Goal: Submit feedback/report problem: Submit feedback/report problem

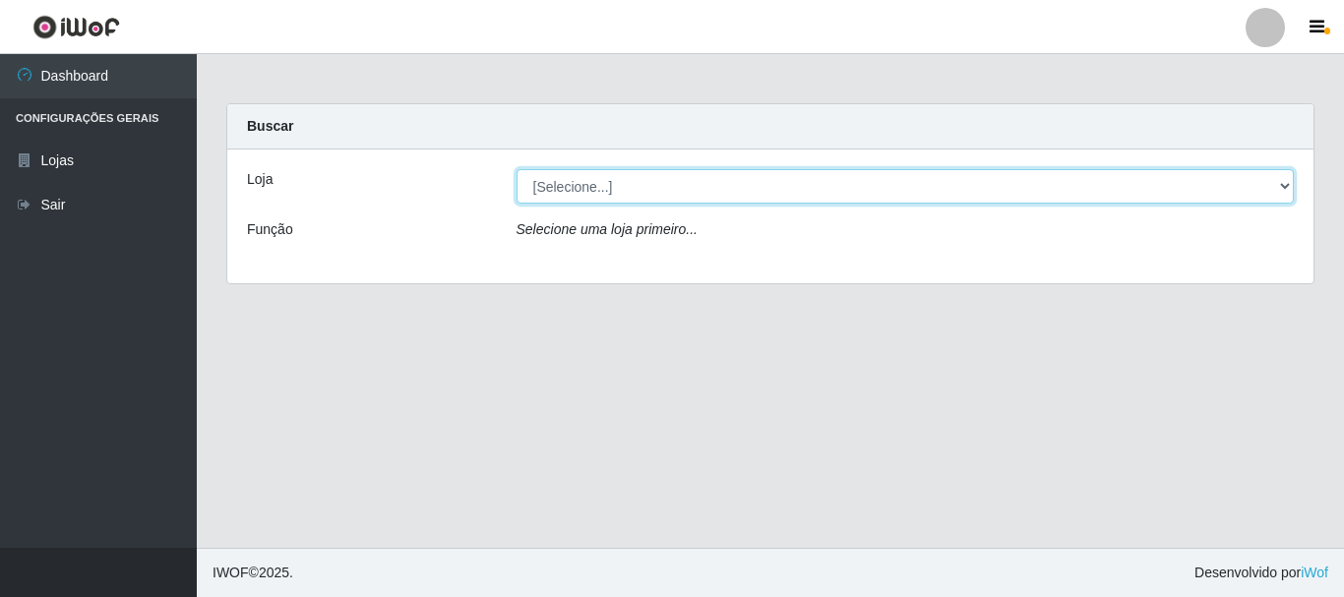
click at [1286, 187] on select "[Selecione...] Nordestão - Alecrim" at bounding box center [906, 186] width 778 height 34
select select "453"
click at [517, 169] on select "[Selecione...] Nordestão - Alecrim" at bounding box center [906, 186] width 778 height 34
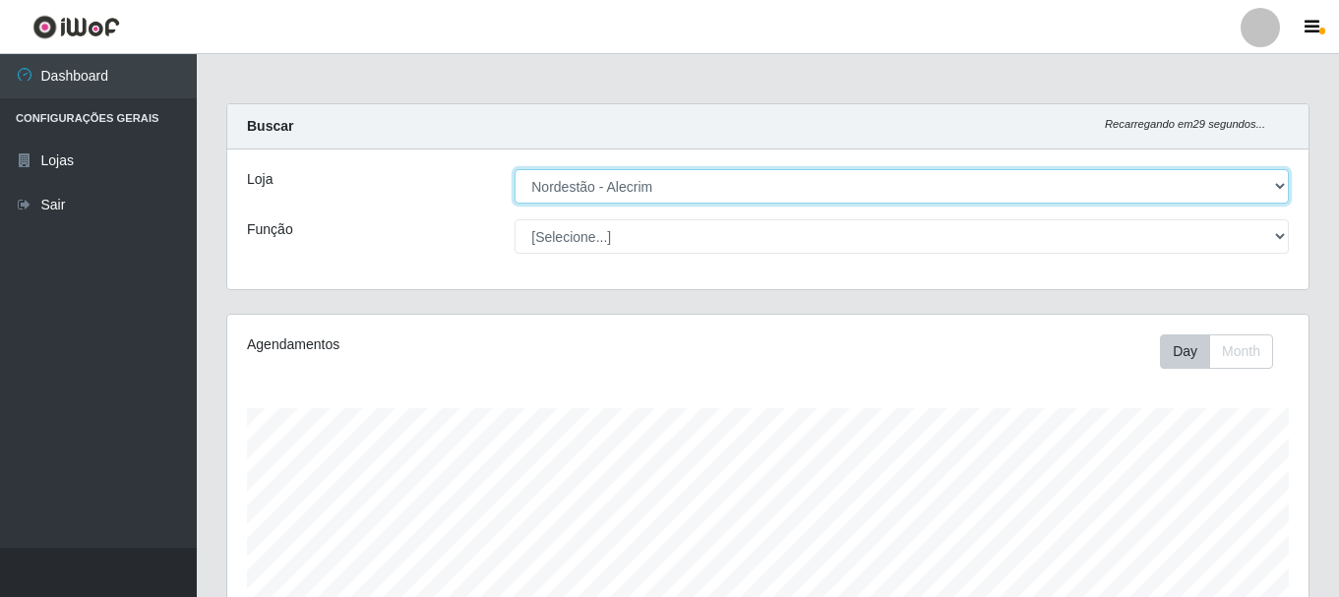
scroll to position [408, 1082]
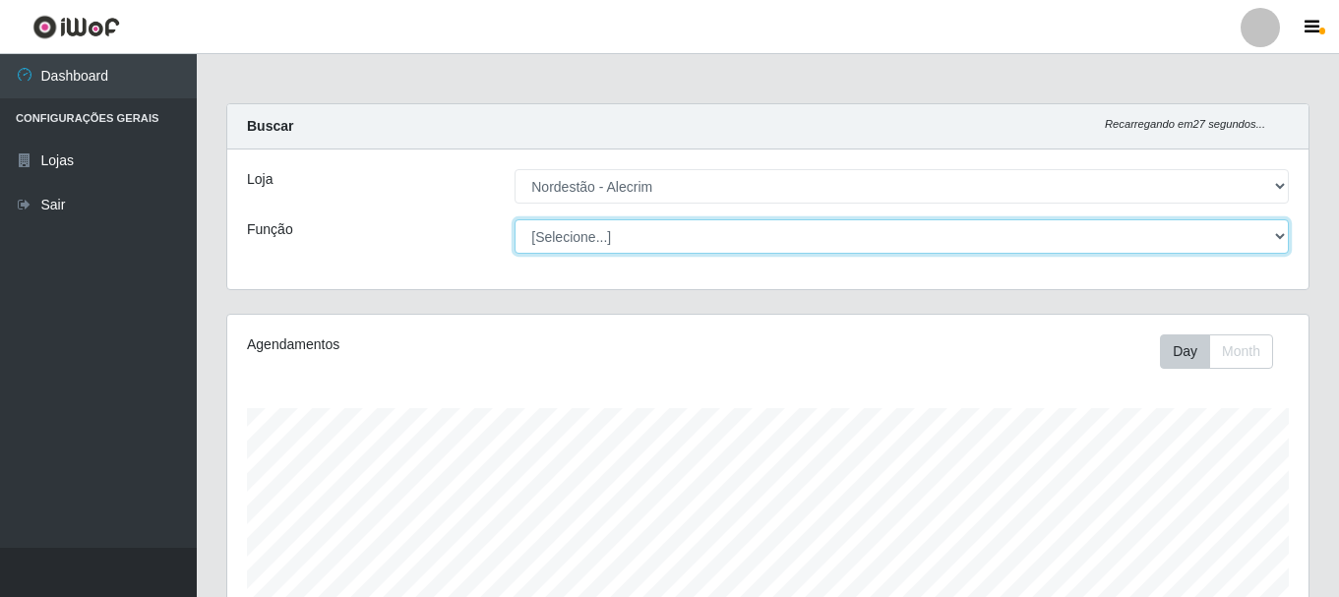
click at [1277, 233] on select "[Selecione...] Embalador Embalador + Embalador ++" at bounding box center [902, 236] width 775 height 34
select select "1"
click at [515, 219] on select "[Selecione...] Embalador Embalador + Embalador ++" at bounding box center [902, 236] width 775 height 34
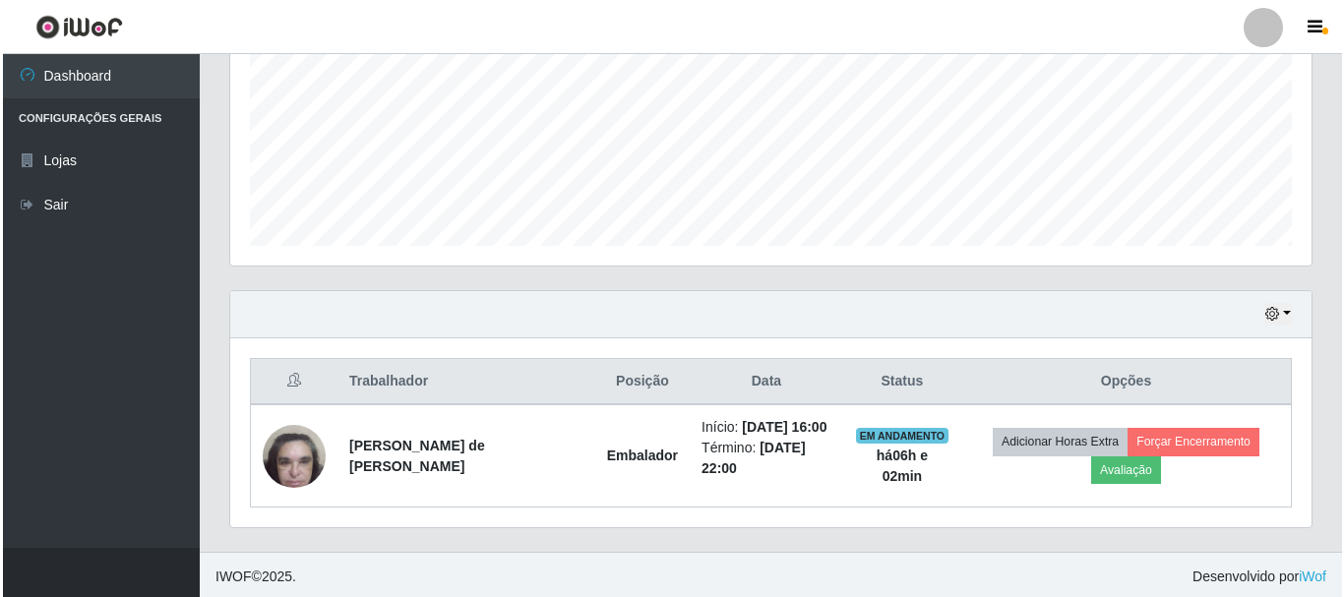
scroll to position [482, 0]
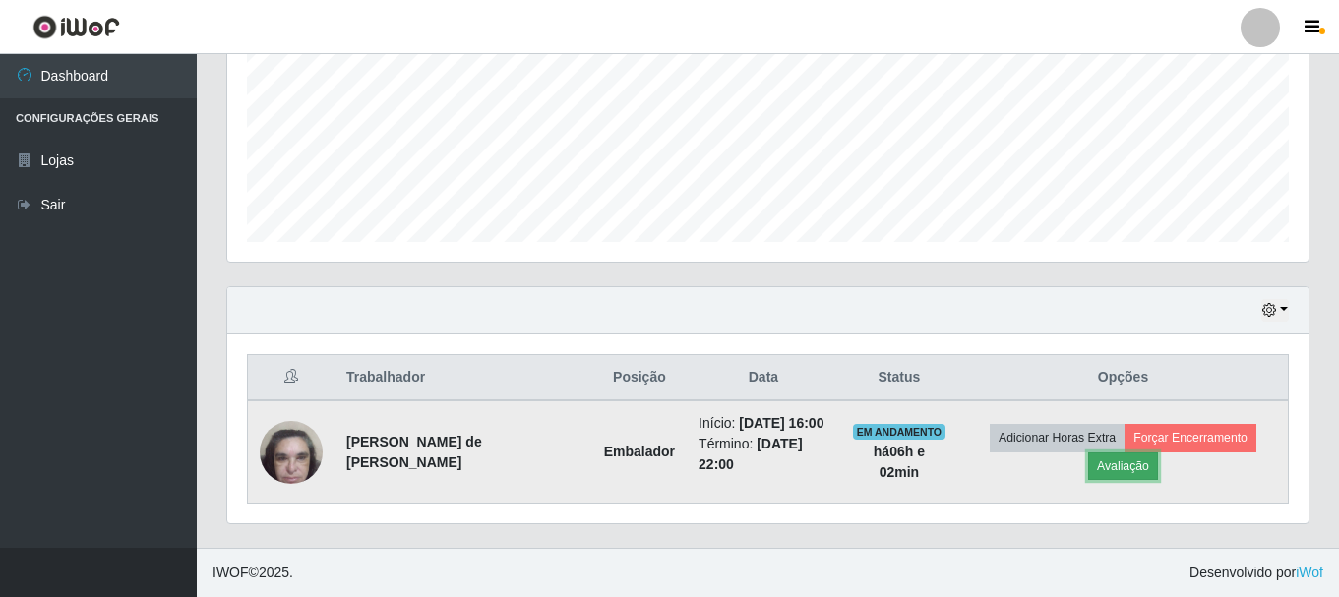
click at [1135, 453] on button "Avaliação" at bounding box center [1123, 467] width 70 height 28
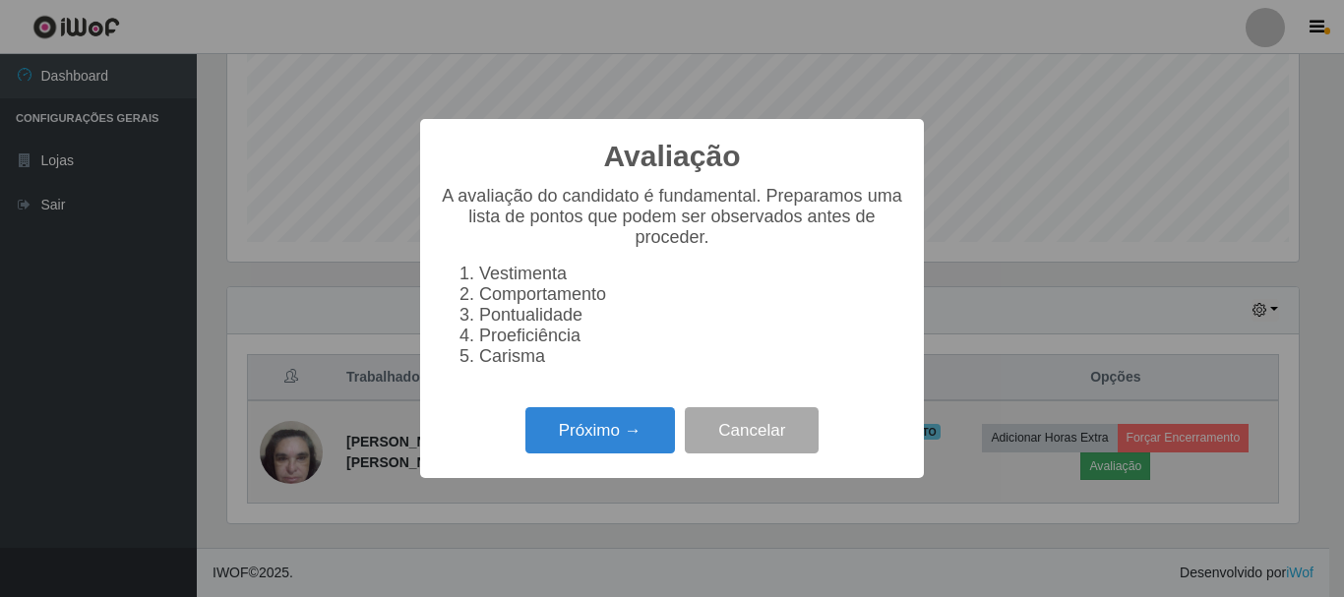
scroll to position [408, 1072]
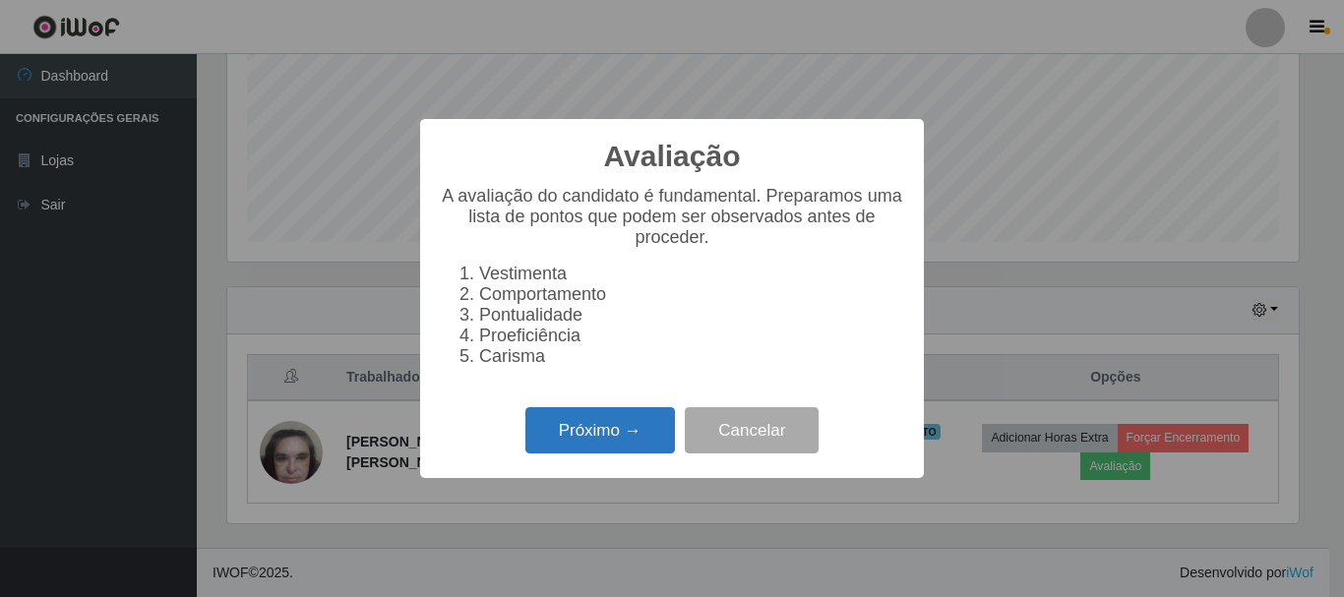
click at [627, 442] on button "Próximo →" at bounding box center [601, 430] width 150 height 46
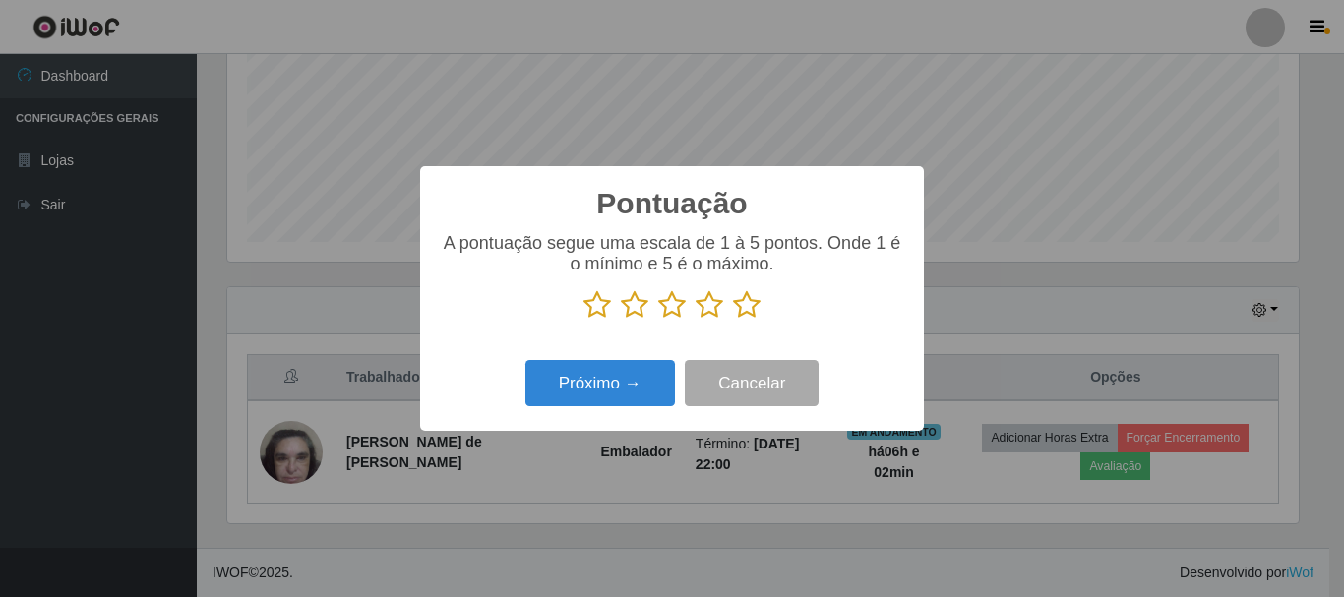
scroll to position [983760, 983096]
click at [743, 303] on icon at bounding box center [747, 305] width 28 height 30
click at [733, 320] on input "radio" at bounding box center [733, 320] width 0 height 0
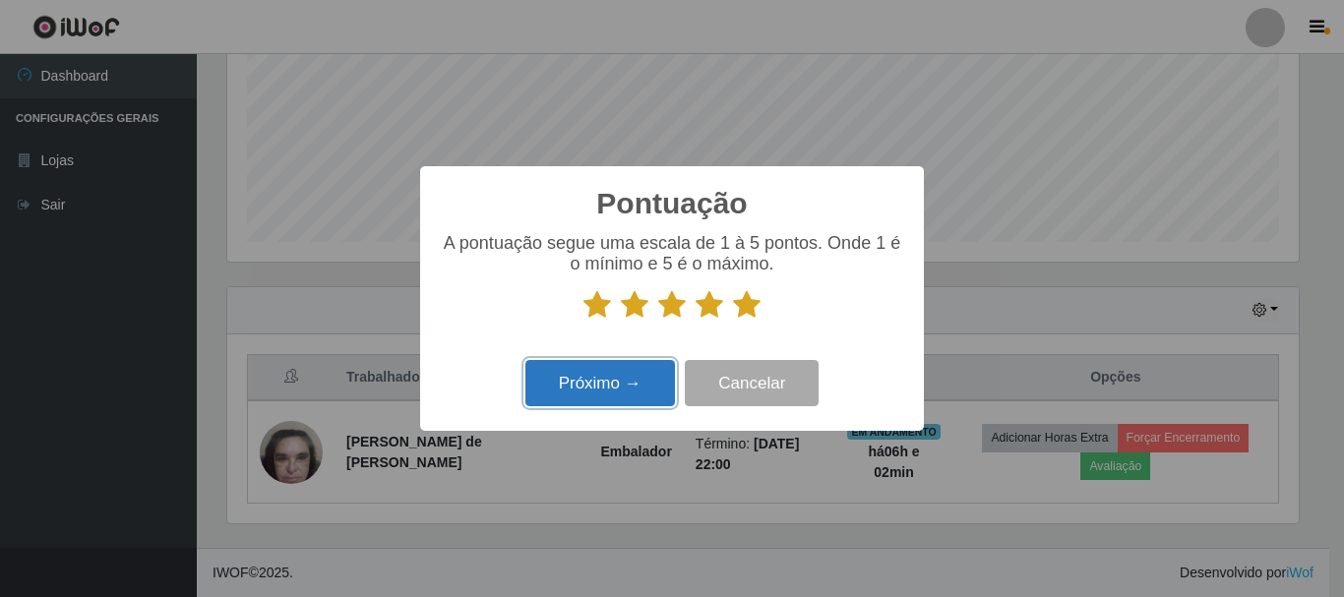
click at [610, 380] on button "Próximo →" at bounding box center [601, 383] width 150 height 46
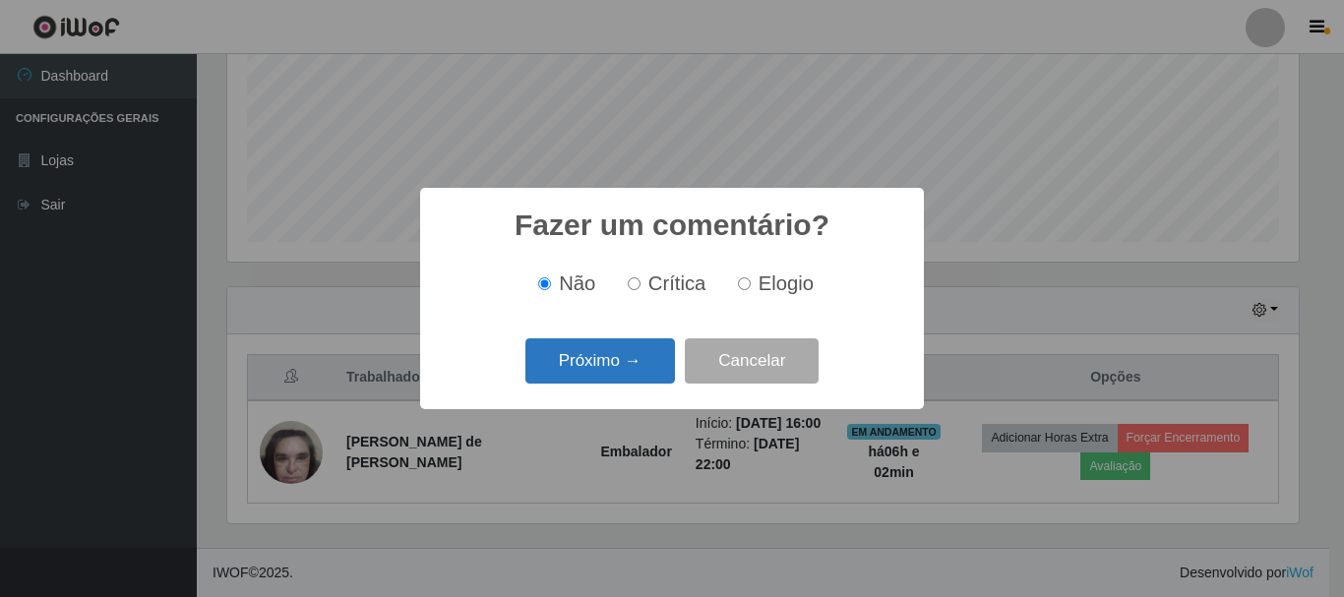
click at [617, 363] on button "Próximo →" at bounding box center [601, 362] width 150 height 46
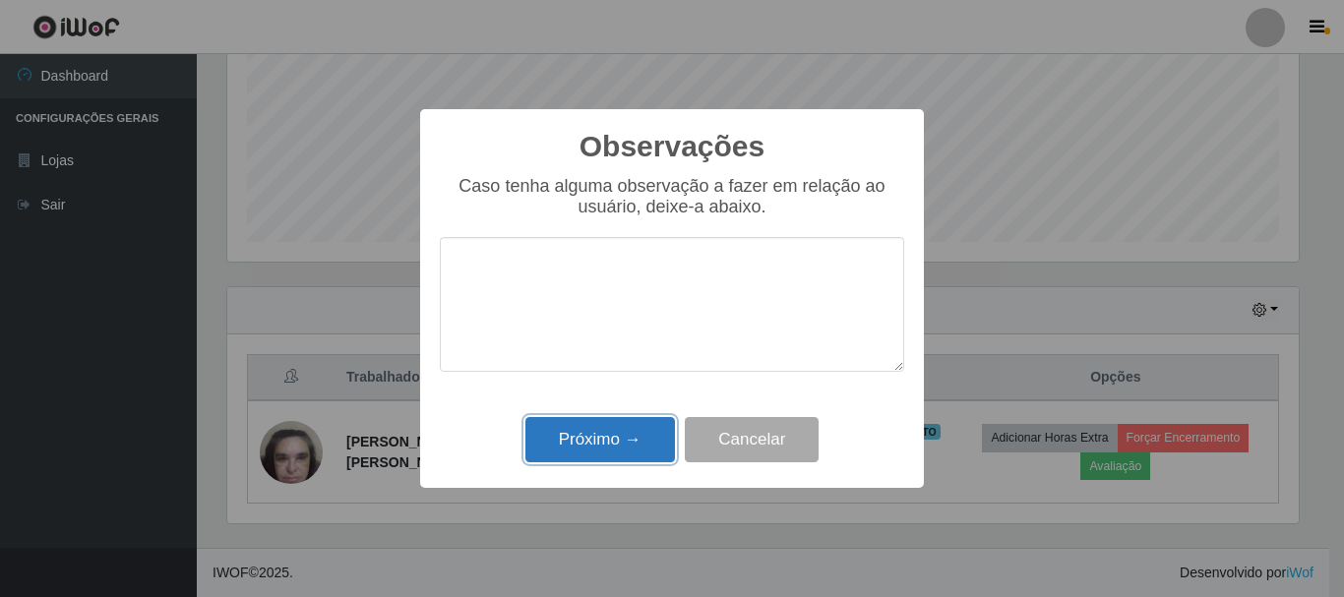
click at [621, 429] on button "Próximo →" at bounding box center [601, 440] width 150 height 46
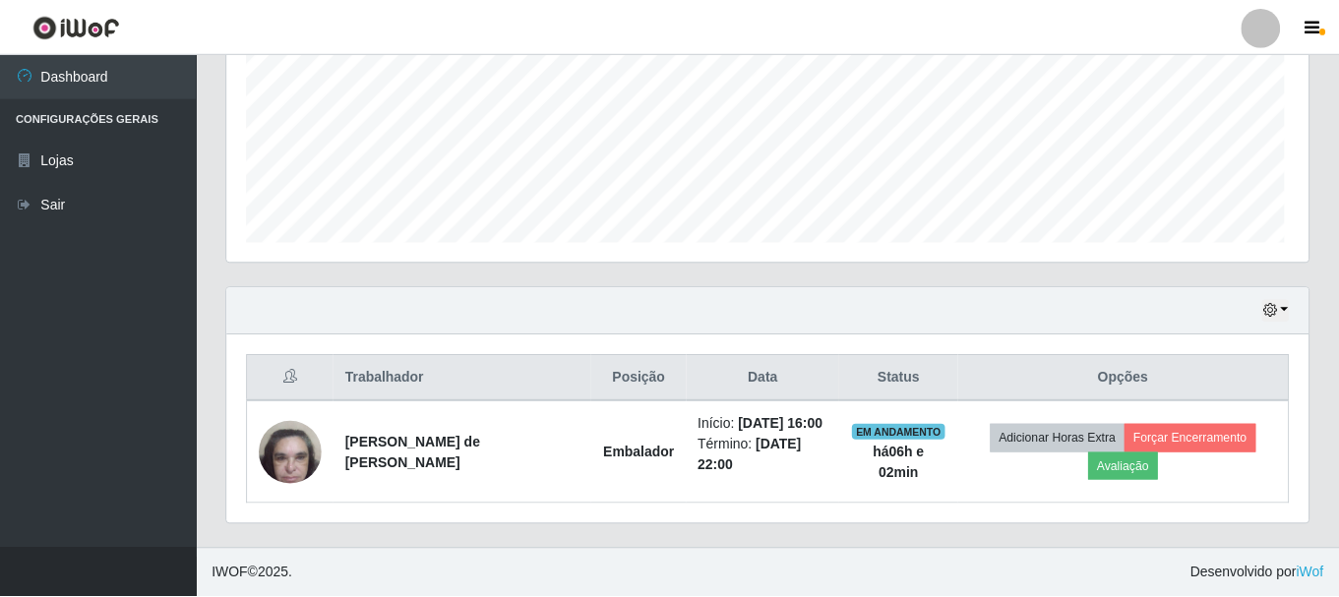
scroll to position [408, 1082]
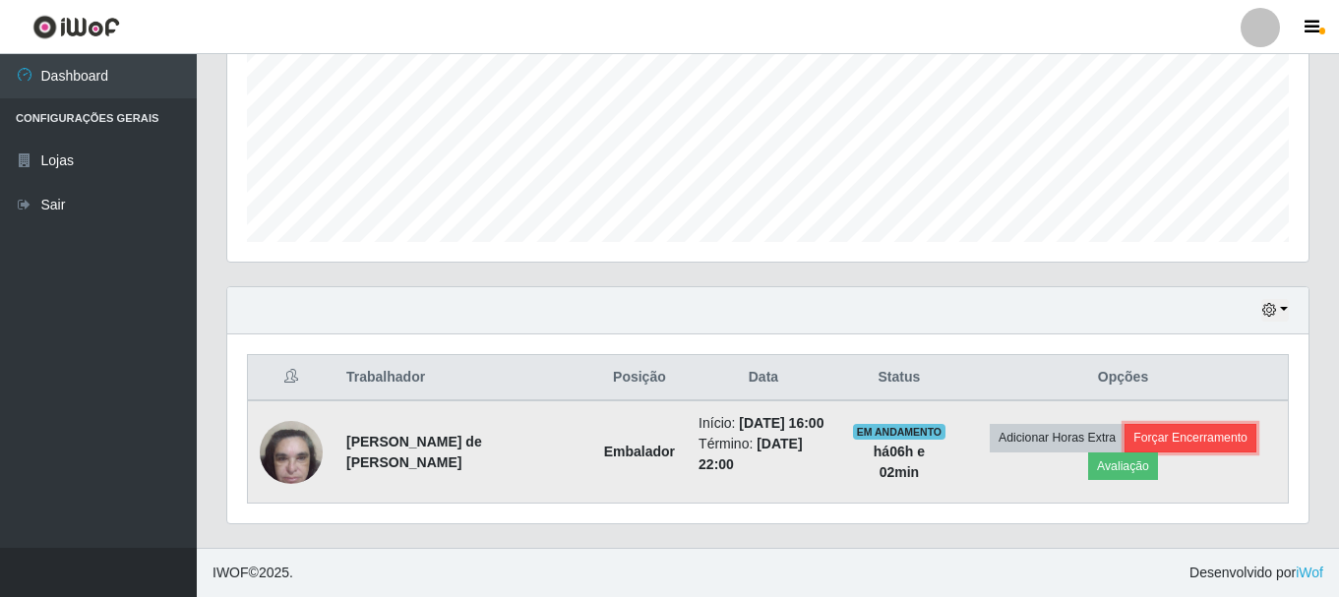
click at [1215, 427] on button "Forçar Encerramento" at bounding box center [1191, 438] width 132 height 28
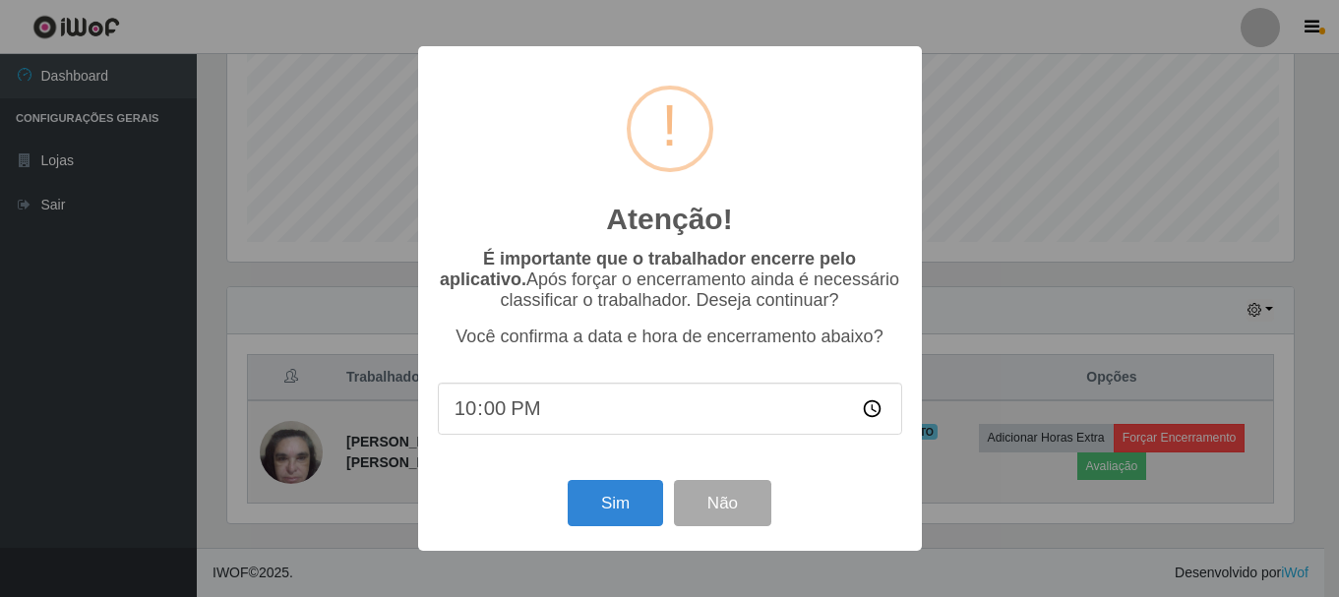
scroll to position [408, 1072]
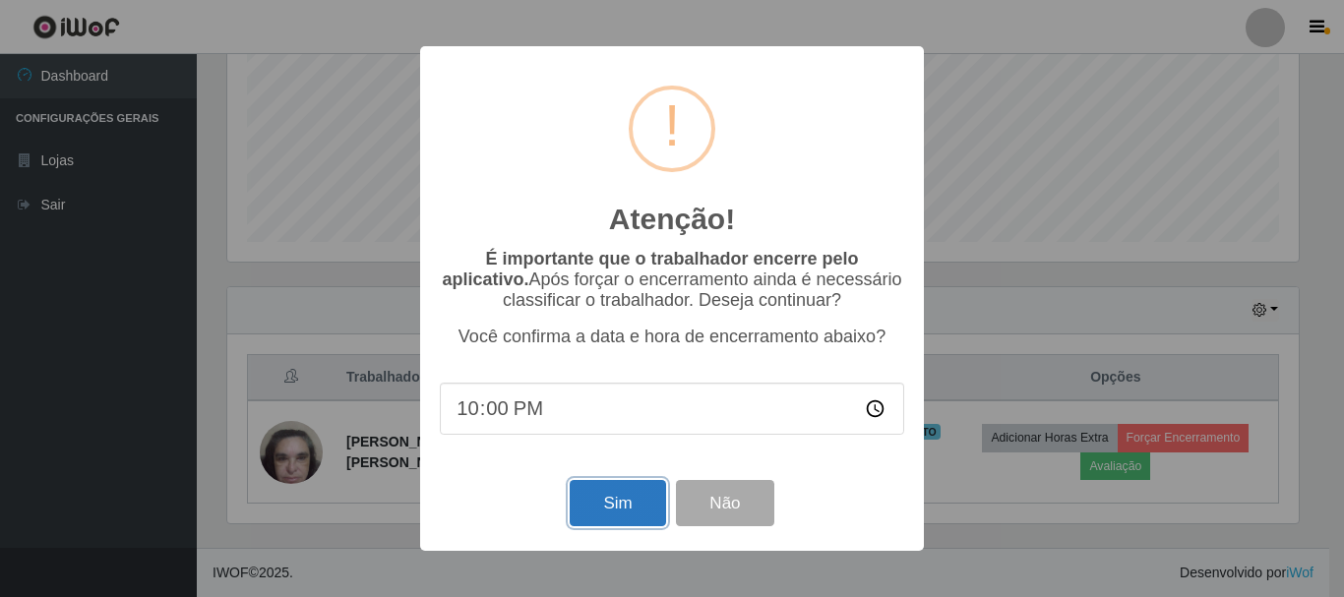
click at [628, 501] on button "Sim" at bounding box center [617, 503] width 95 height 46
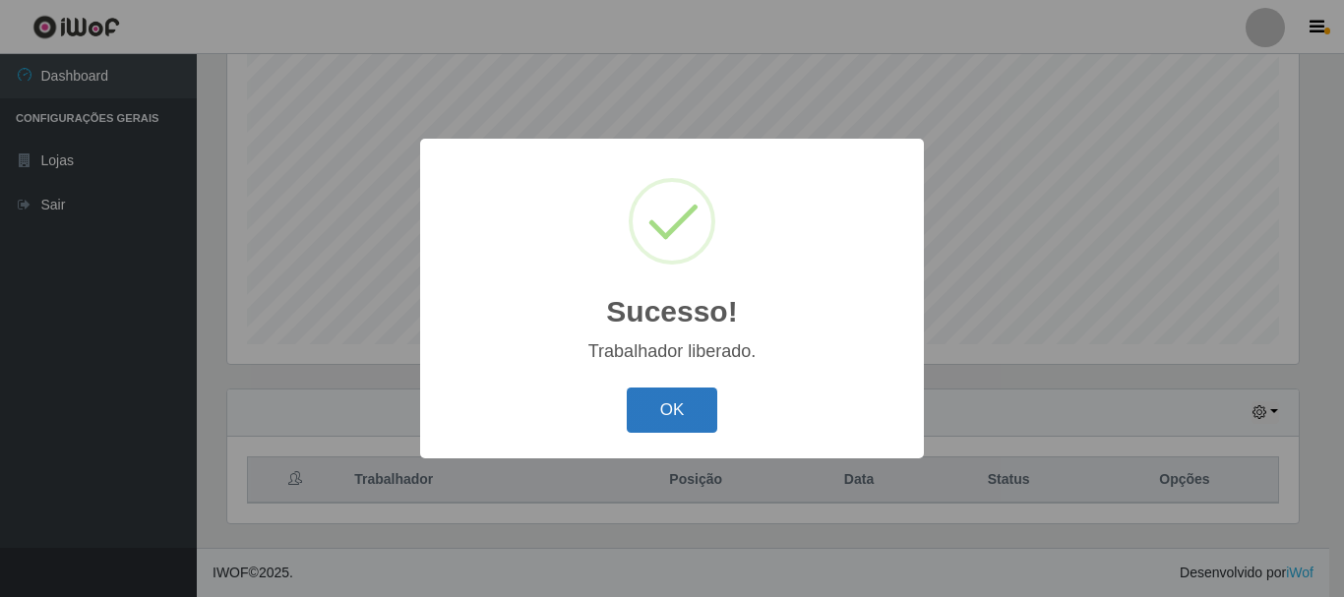
click at [664, 418] on button "OK" at bounding box center [673, 411] width 92 height 46
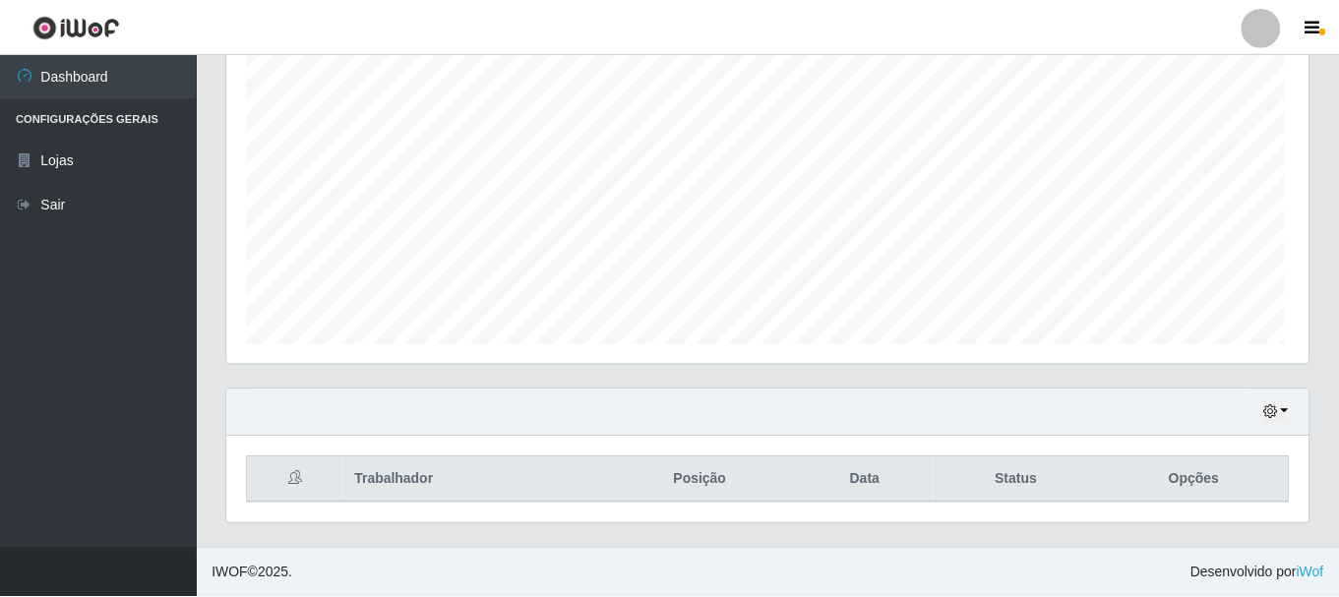
scroll to position [408, 1082]
